Goal: Communication & Community: Answer question/provide support

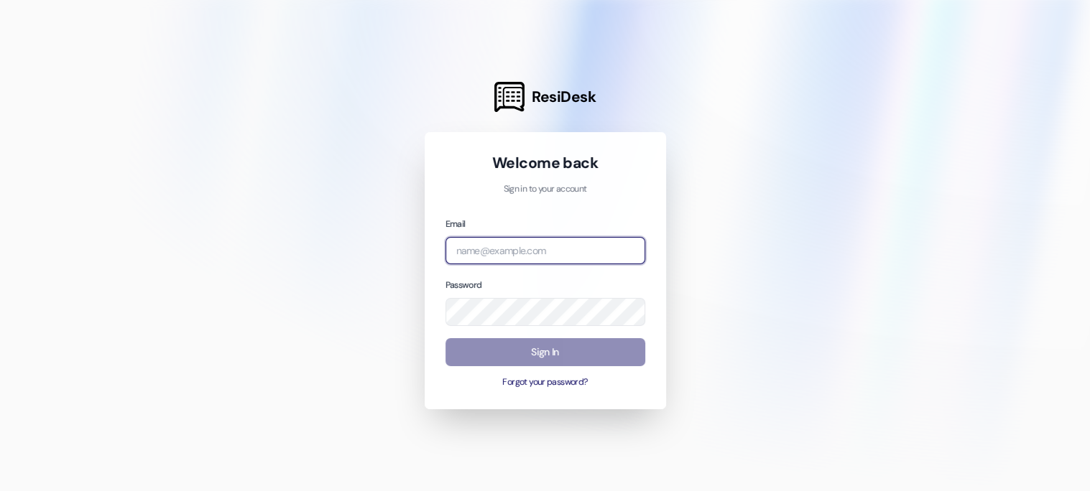
type input "[EMAIL_ADDRESS][DOMAIN_NAME]"
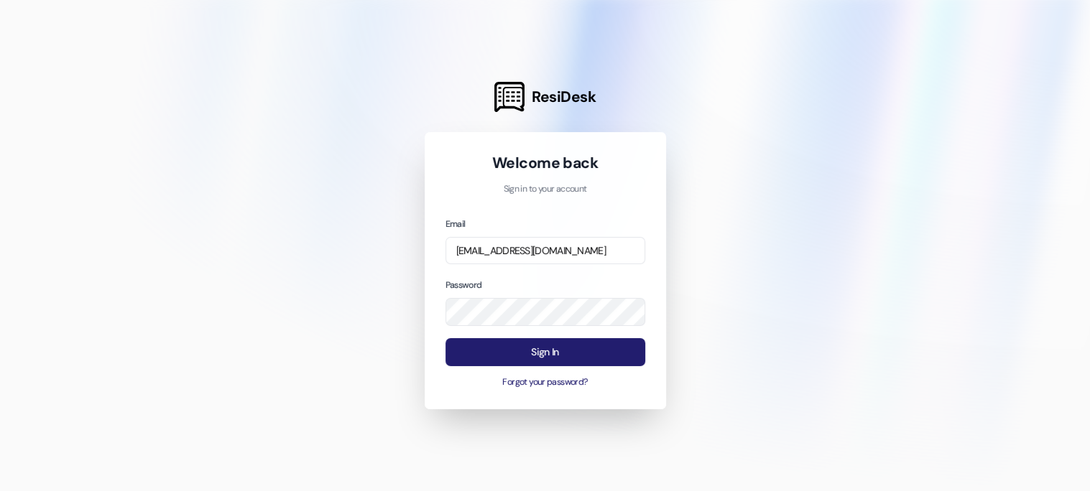
click at [537, 348] on button "Sign In" at bounding box center [545, 352] width 200 height 28
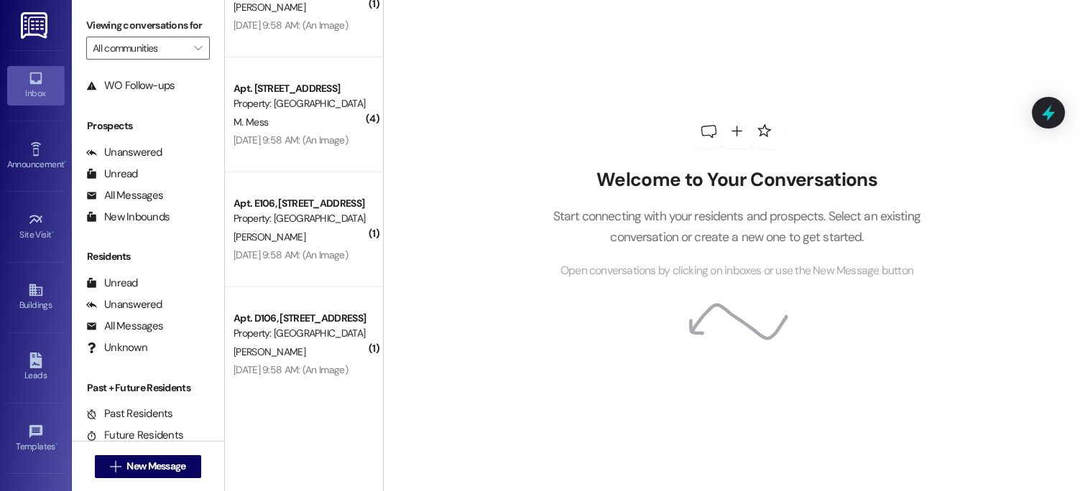
scroll to position [116, 0]
click at [32, 287] on icon at bounding box center [35, 290] width 13 height 12
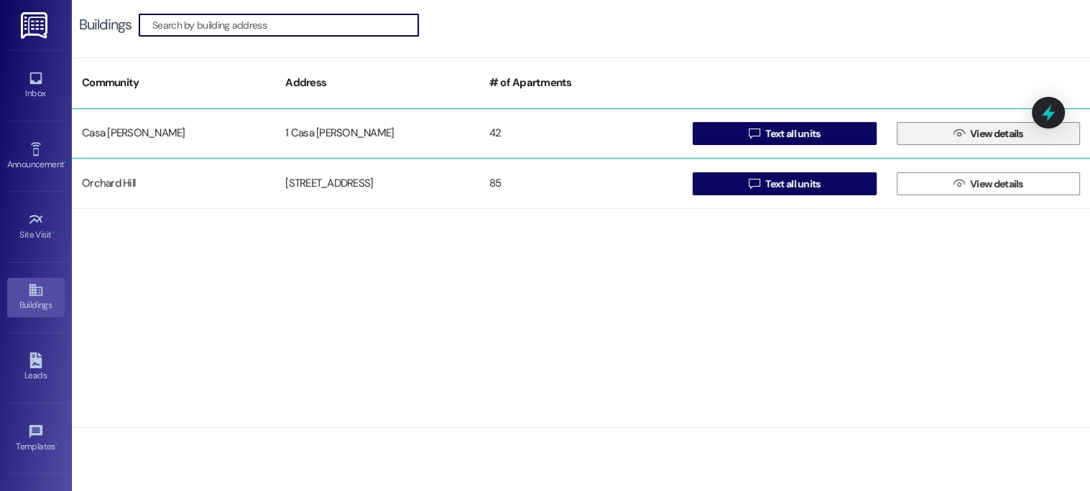
click at [934, 131] on button " View details" at bounding box center [987, 133] width 183 height 23
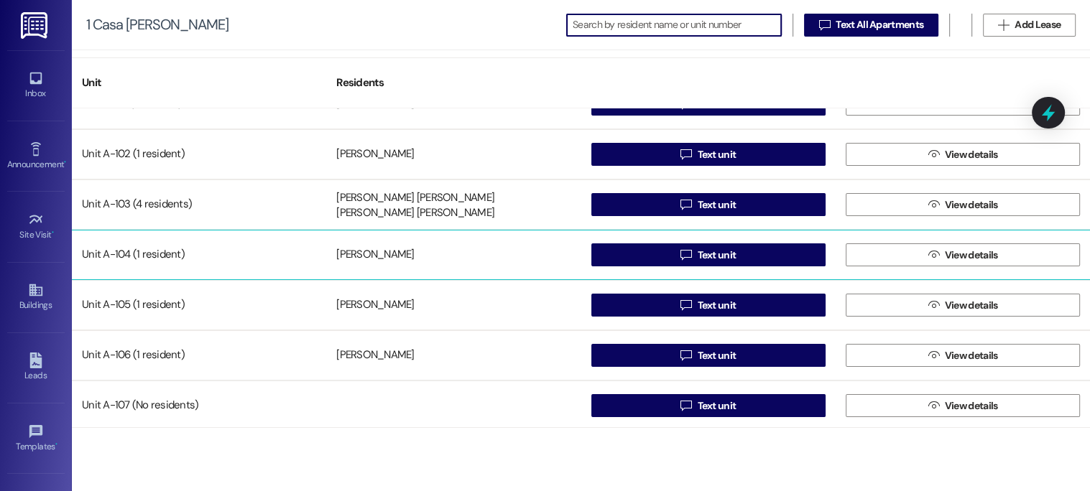
scroll to position [57, 0]
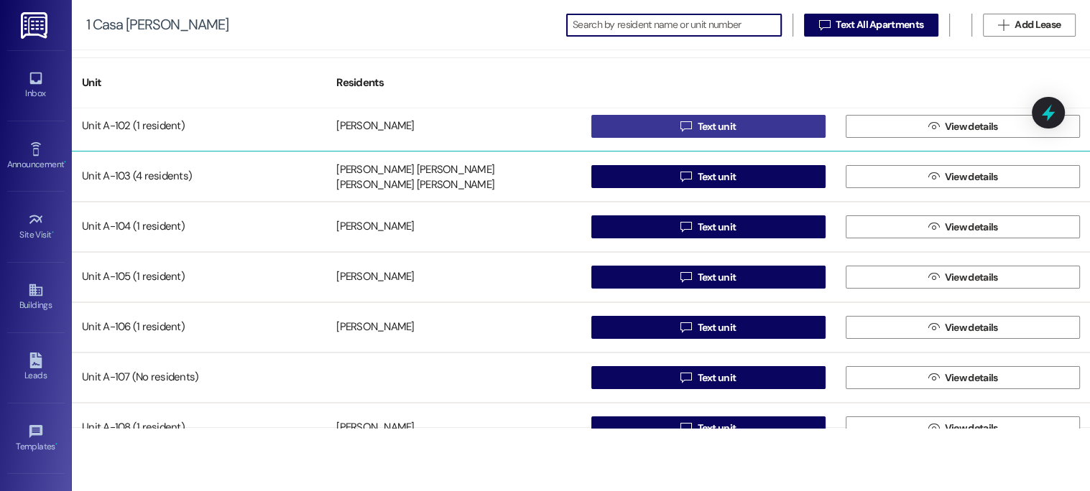
click at [797, 121] on button " Text unit" at bounding box center [708, 126] width 234 height 23
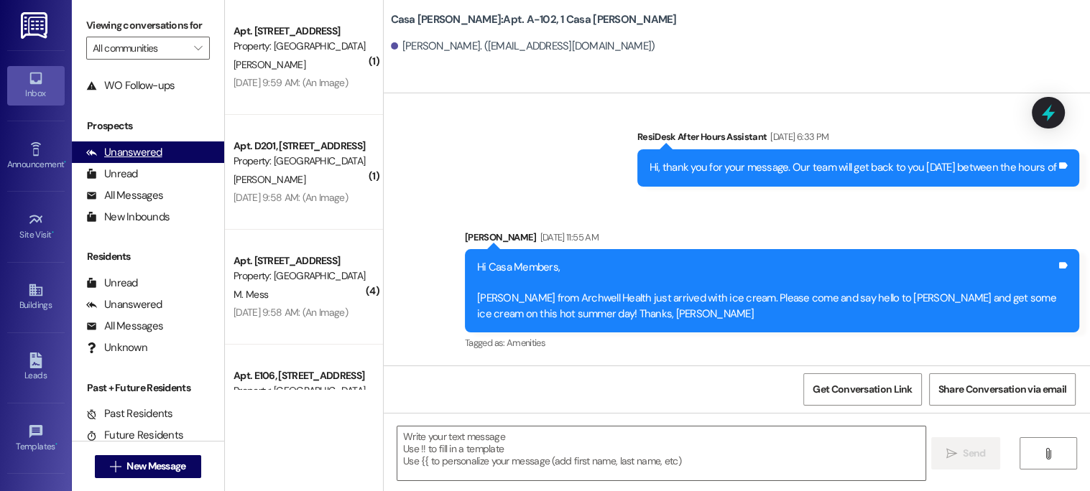
scroll to position [116, 0]
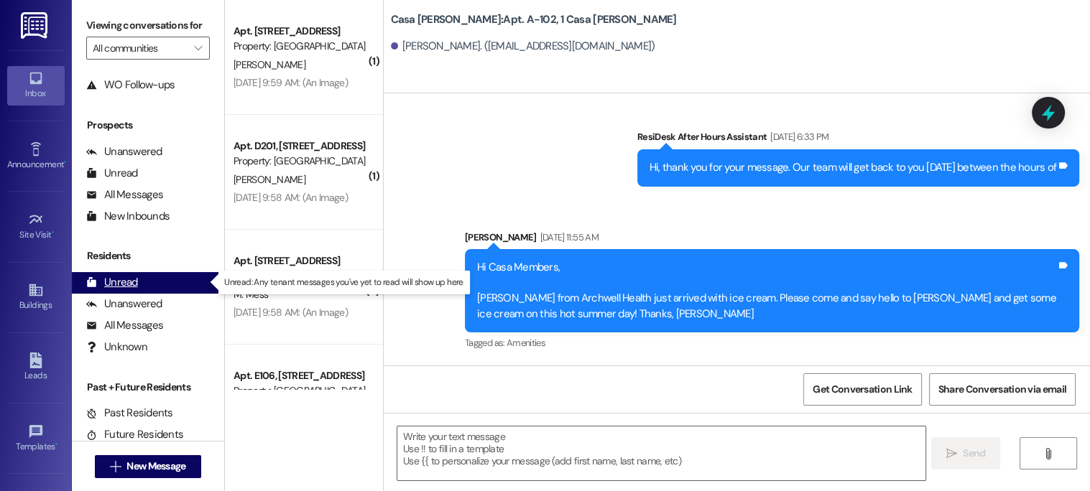
click at [123, 287] on div "Unread" at bounding box center [112, 282] width 52 height 15
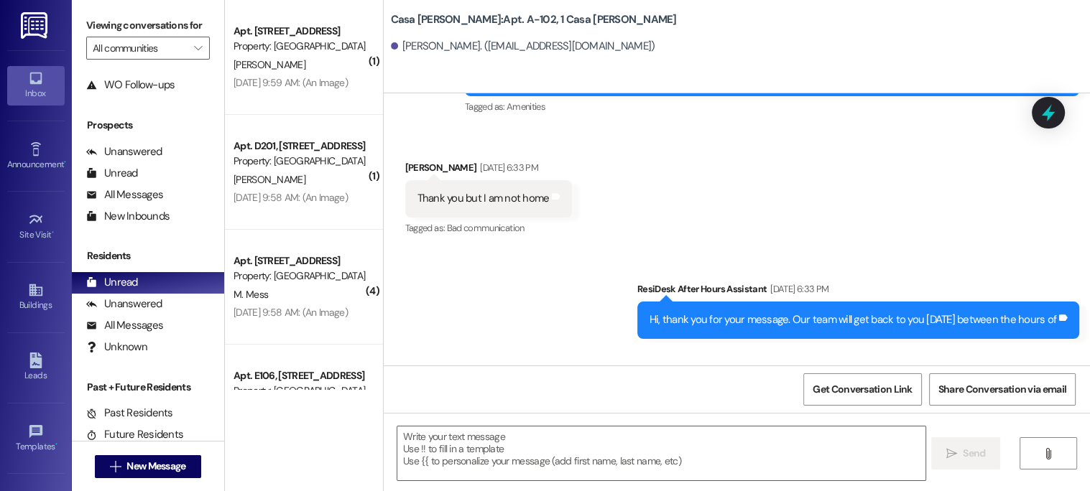
scroll to position [1840, 0]
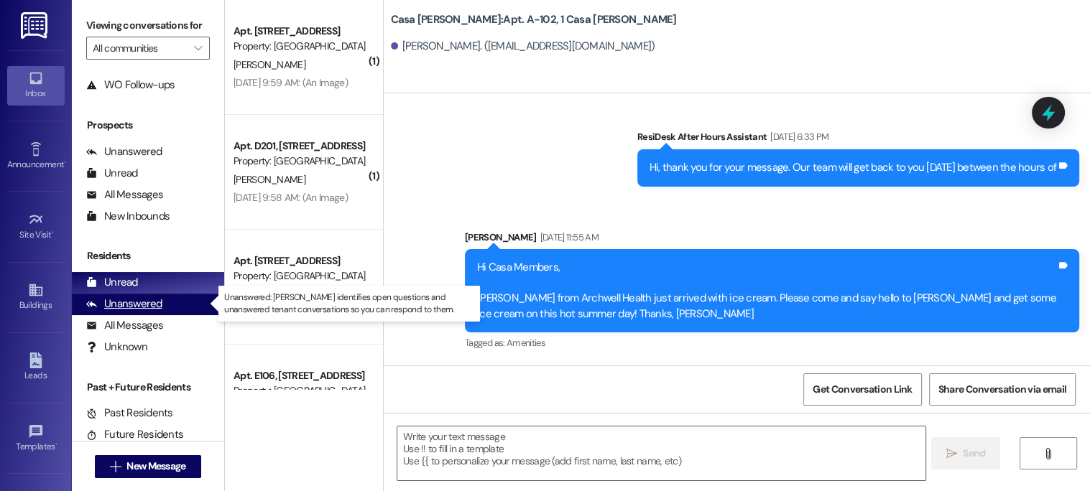
click at [132, 304] on div "Unanswered" at bounding box center [124, 304] width 76 height 15
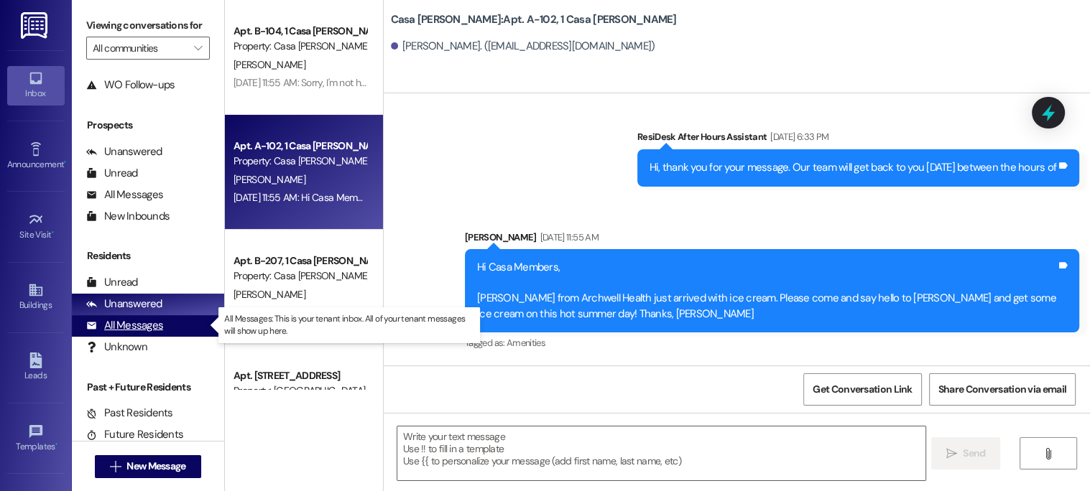
click at [129, 323] on div "All Messages" at bounding box center [124, 325] width 77 height 15
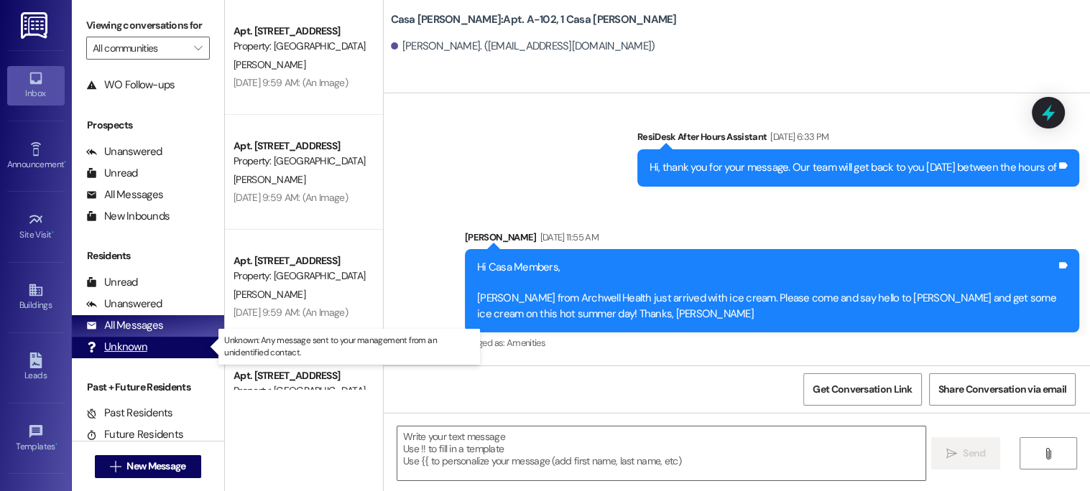
click at [129, 343] on div "Unknown" at bounding box center [116, 347] width 61 height 15
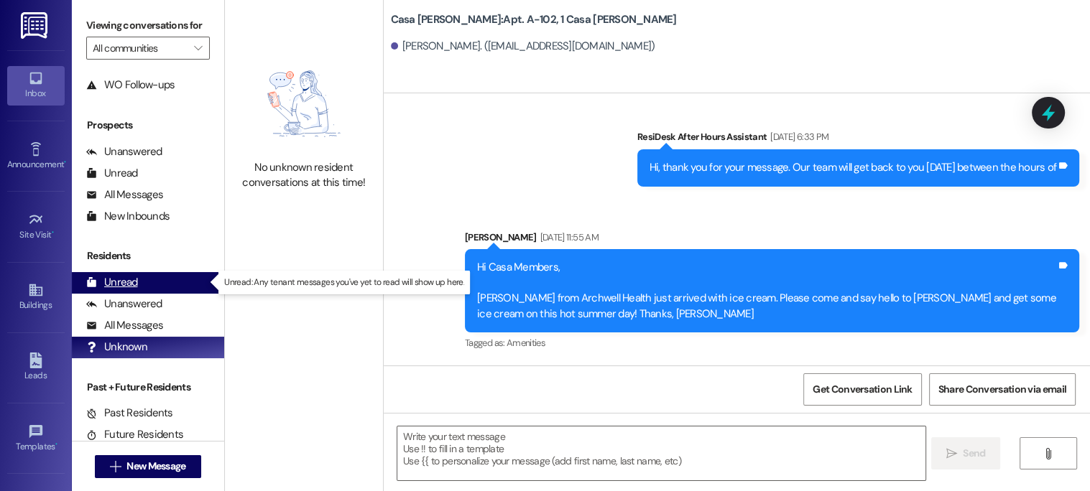
click at [114, 278] on div "Unread" at bounding box center [112, 282] width 52 height 15
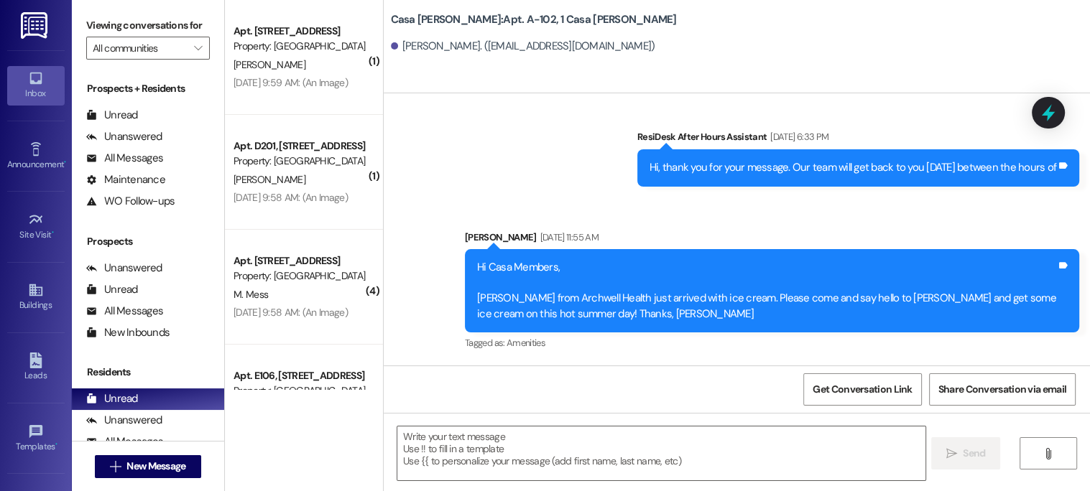
scroll to position [0, 0]
click at [34, 85] on icon at bounding box center [36, 78] width 16 height 16
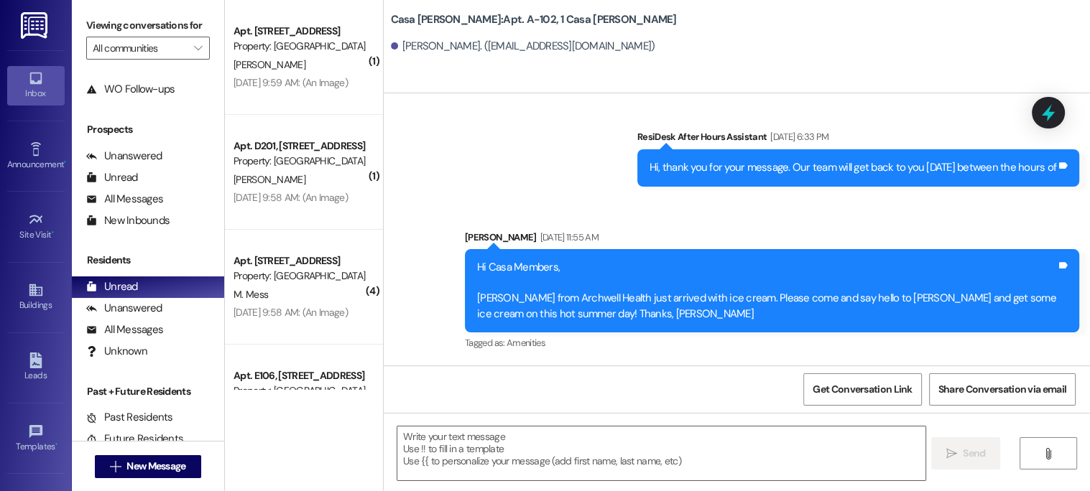
scroll to position [116, 0]
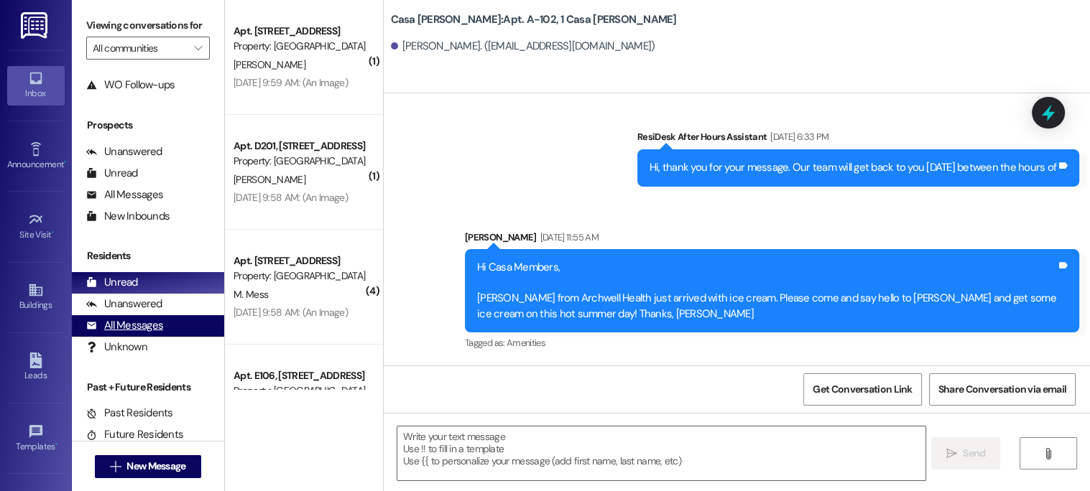
click at [109, 322] on div "All Messages" at bounding box center [124, 325] width 77 height 15
